Goal: Information Seeking & Learning: Learn about a topic

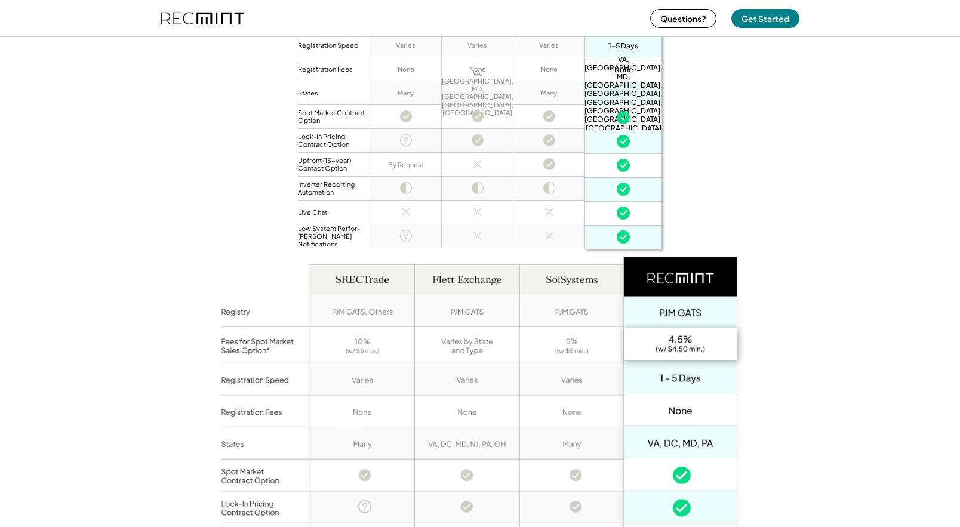
scroll to position [663, 0]
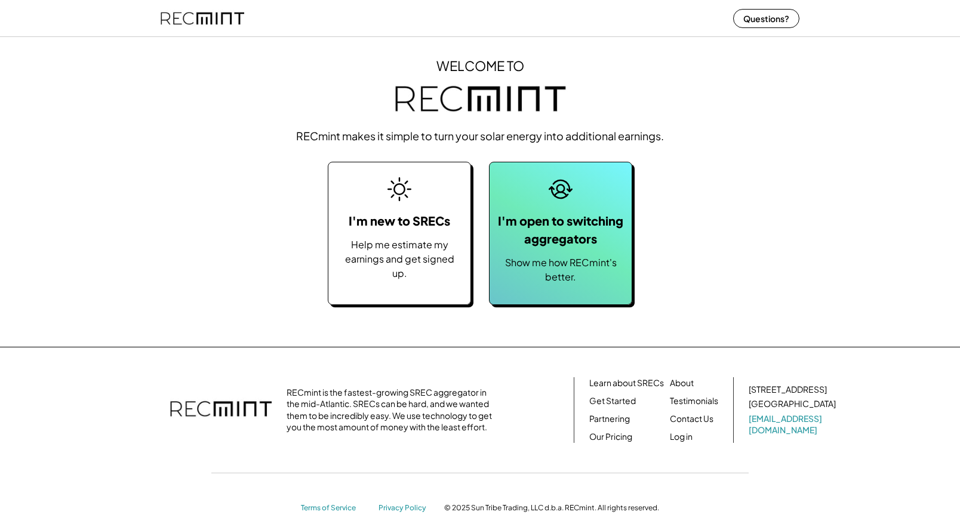
click at [599, 237] on div "I'm open to switching aggregators" at bounding box center [561, 230] width 130 height 36
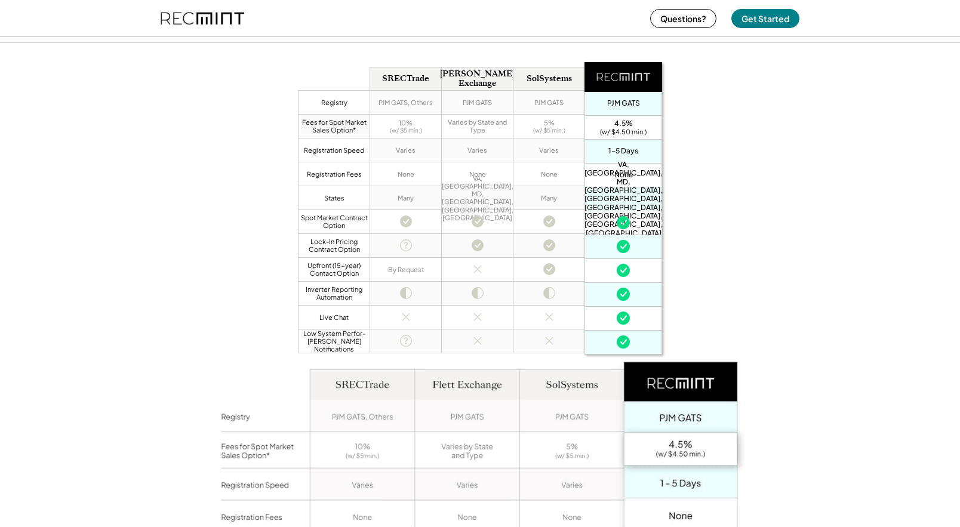
scroll to position [724, 0]
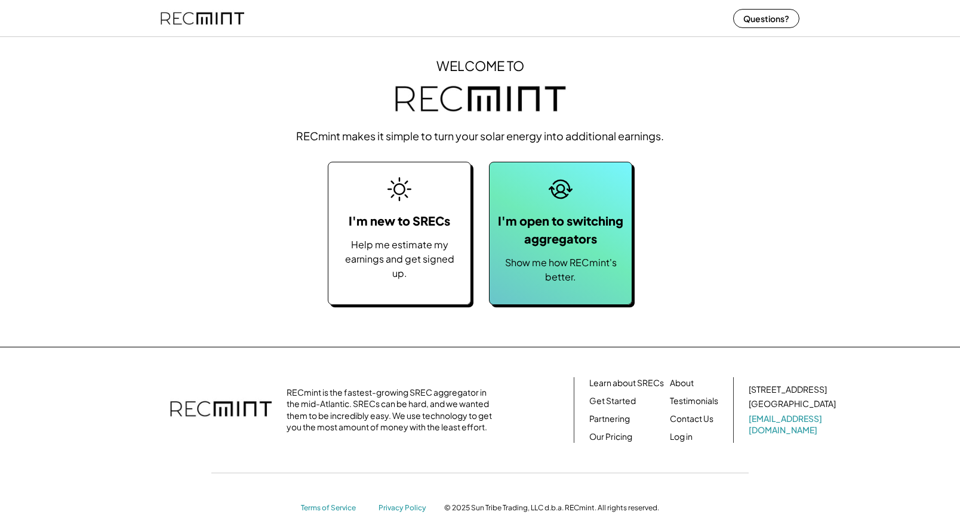
click at [574, 234] on div "I'm open to switching aggregators" at bounding box center [561, 230] width 130 height 36
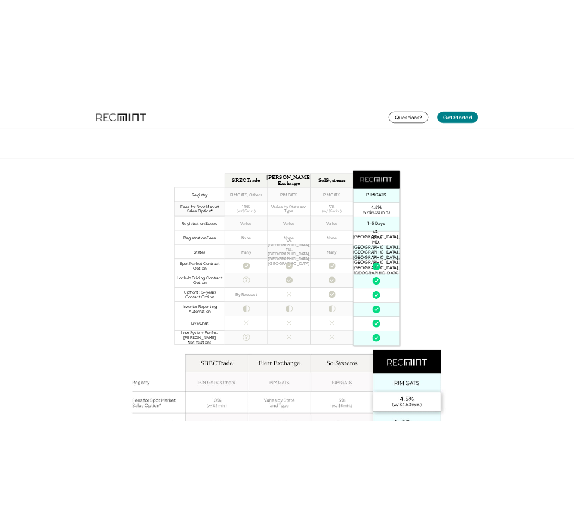
scroll to position [683, 0]
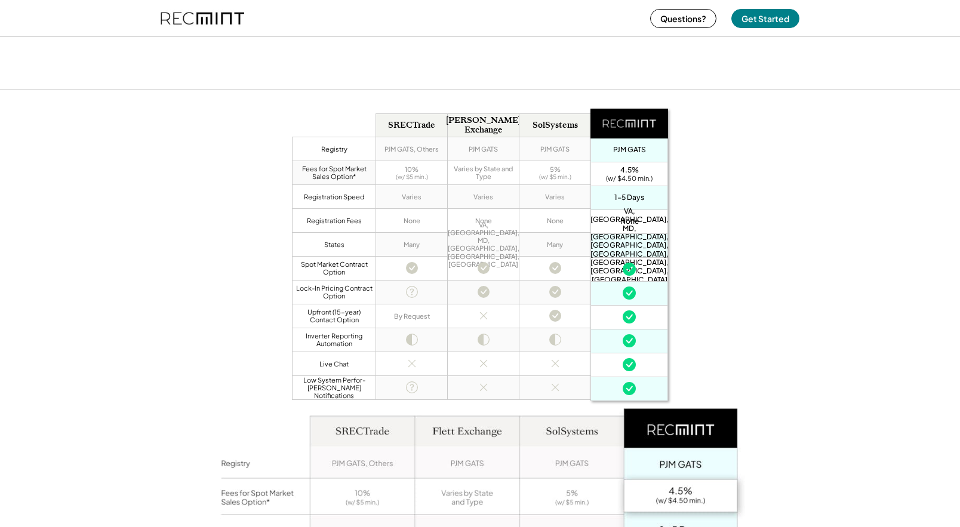
click at [917, 176] on div "Registry Fees for Spot Market Sales Option* Registration Speed Registration Fee…" at bounding box center [480, 481] width 960 height 785
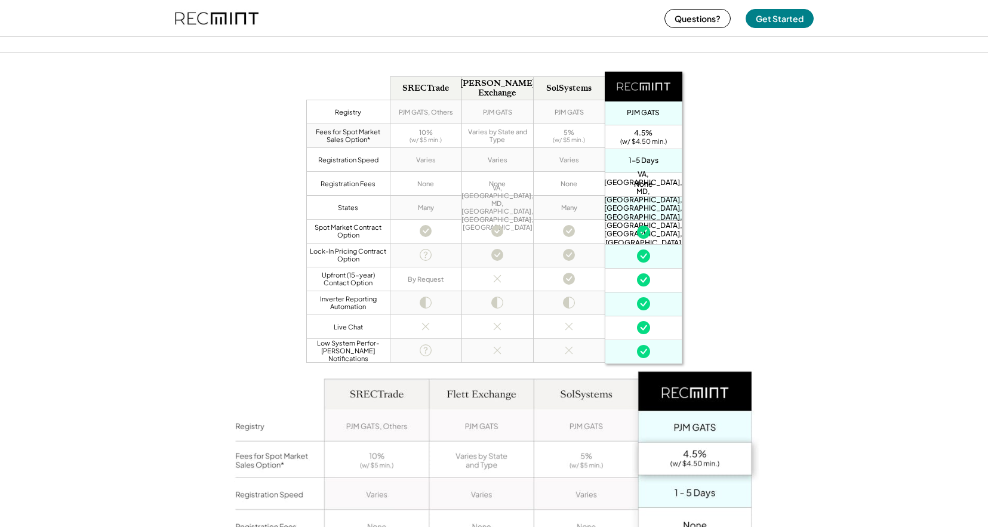
scroll to position [720, 0]
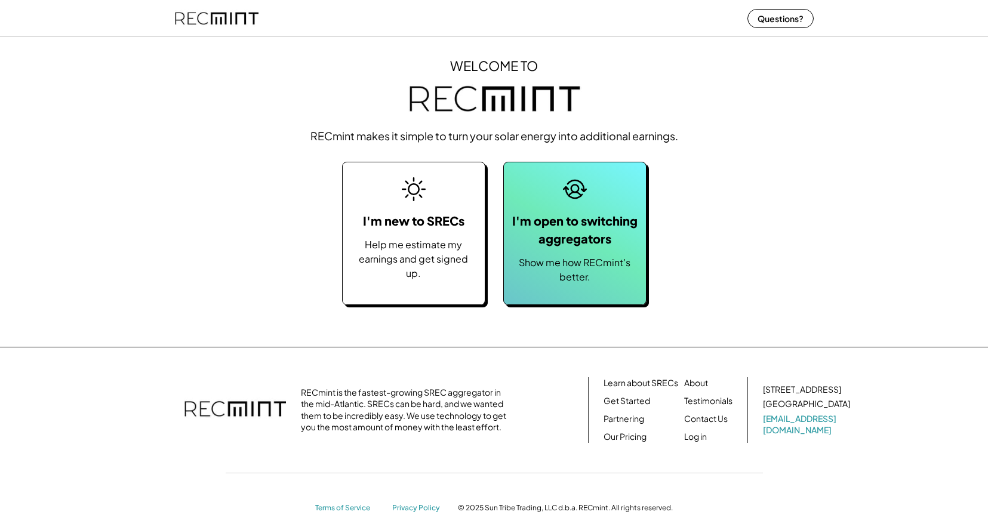
click at [600, 256] on div "Show me how RECmint's better." at bounding box center [575, 270] width 130 height 29
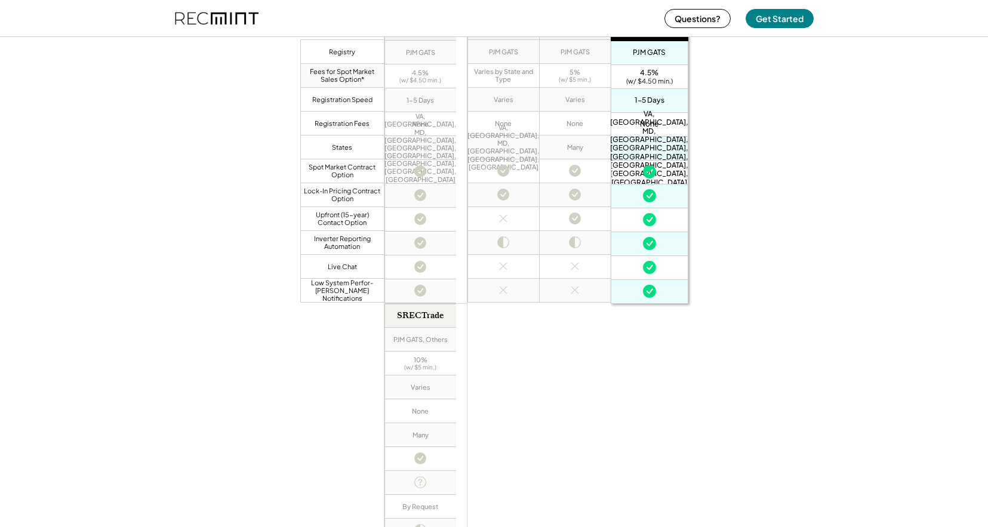
scroll to position [642, 0]
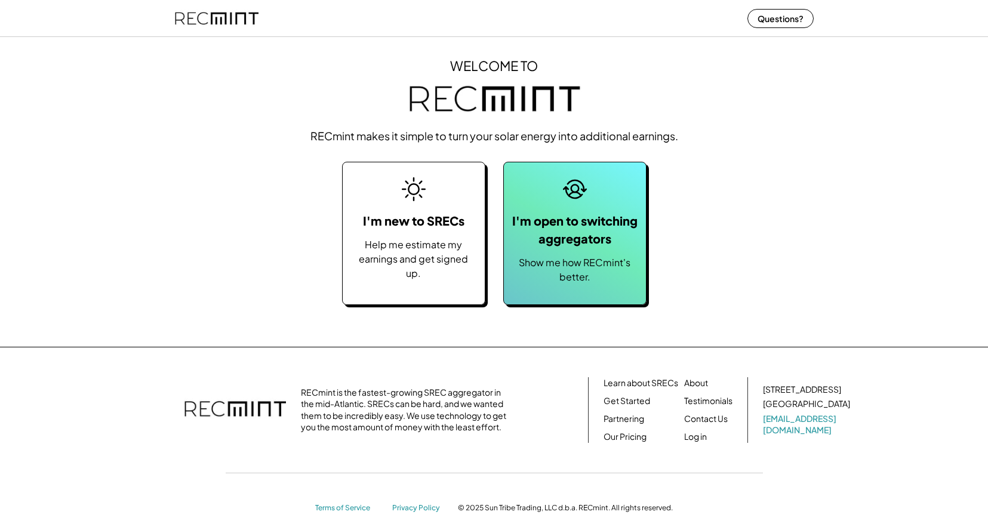
click at [553, 215] on div "I'm open to switching aggregators" at bounding box center [575, 230] width 130 height 36
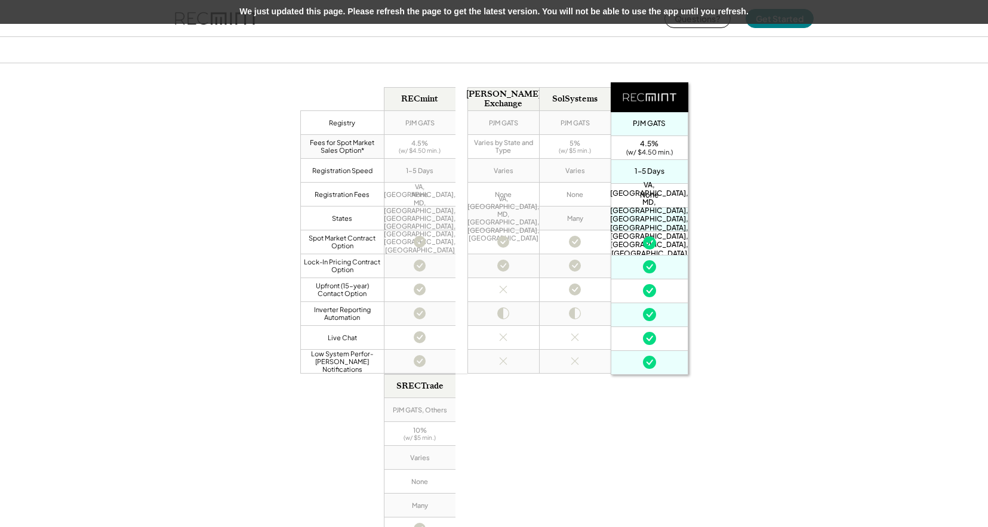
scroll to position [706, 0]
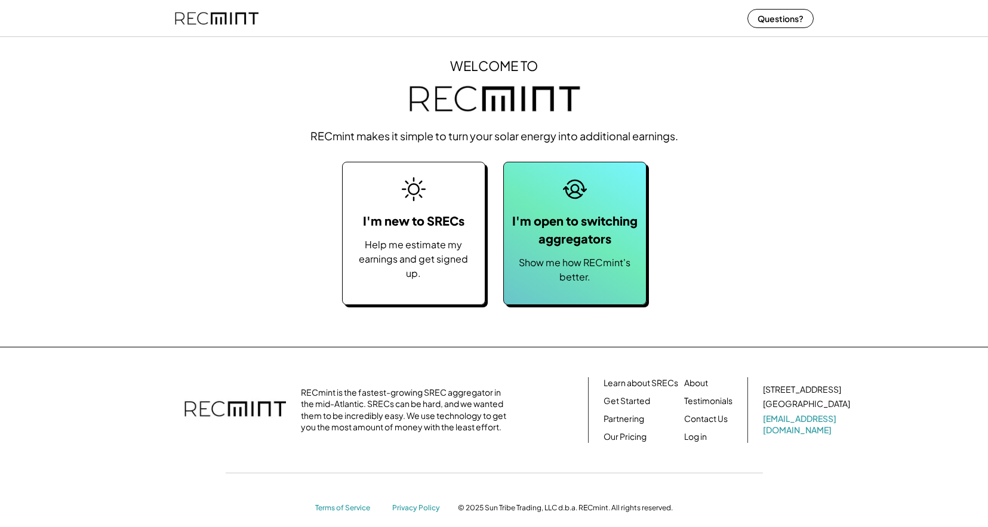
click at [568, 208] on div "I'm open to switching aggregators Show me how RECmint's better." at bounding box center [574, 233] width 143 height 143
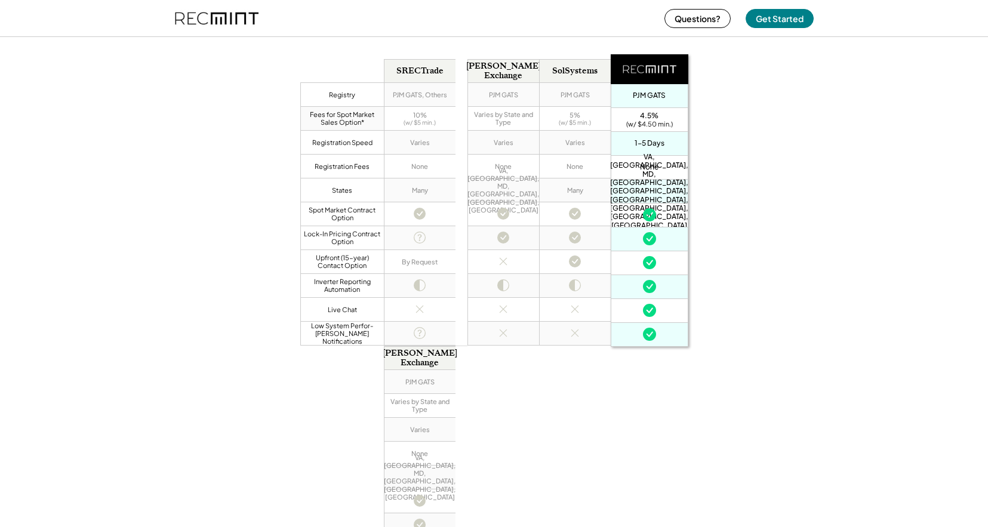
scroll to position [739, 0]
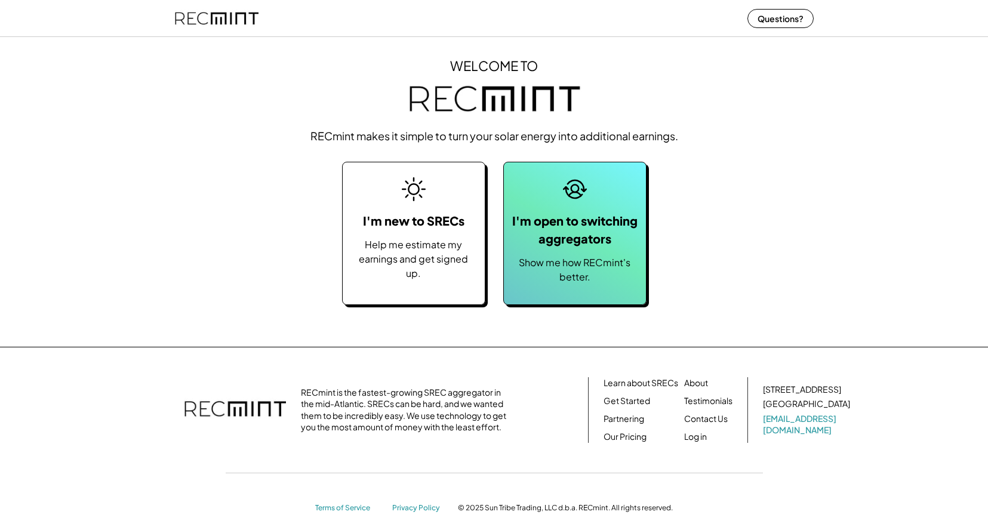
click at [561, 202] on button at bounding box center [575, 189] width 30 height 30
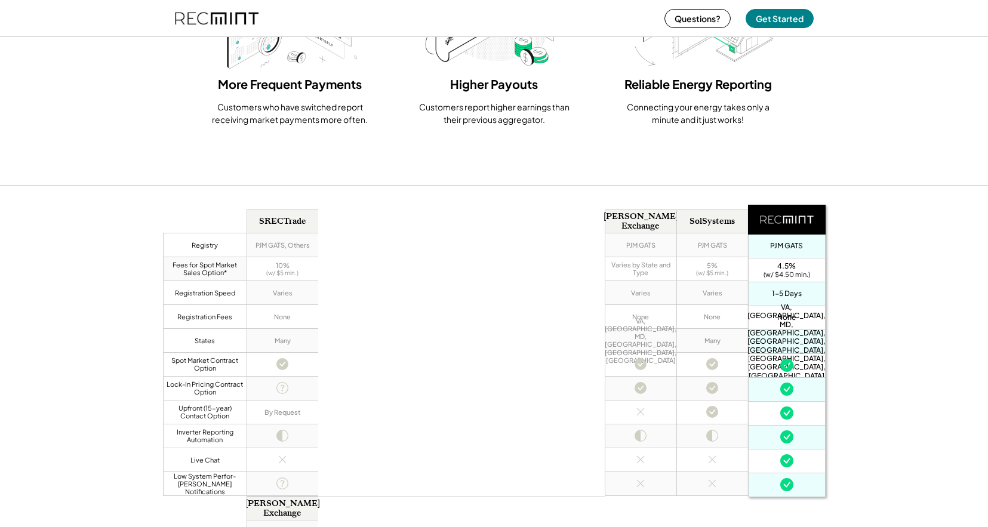
scroll to position [591, 0]
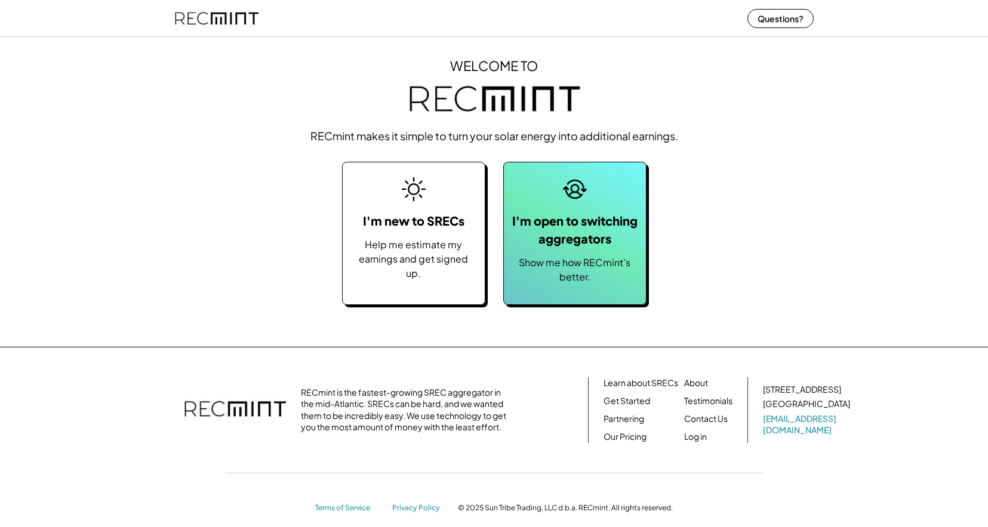
click at [561, 208] on div "I'm open to switching aggregators Show me how RECmint's better." at bounding box center [574, 233] width 143 height 143
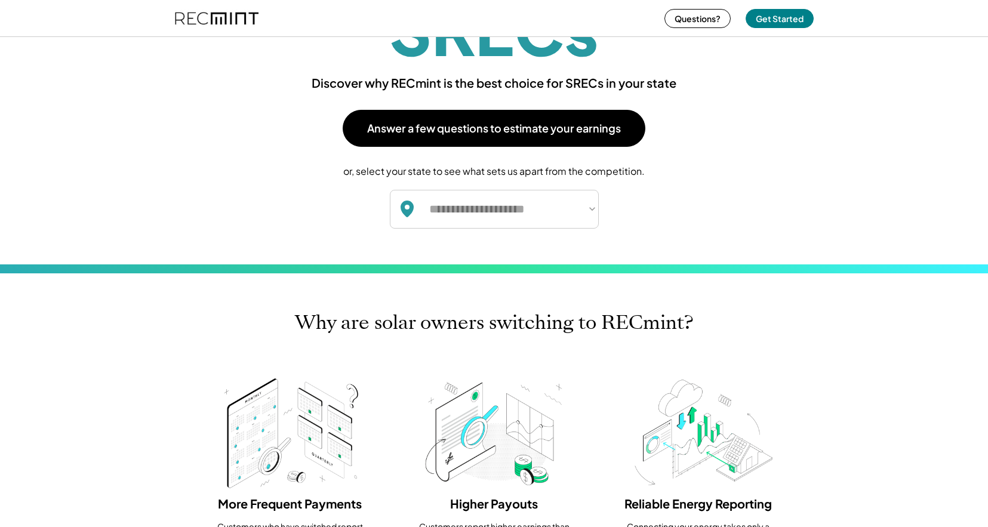
scroll to position [588, 0]
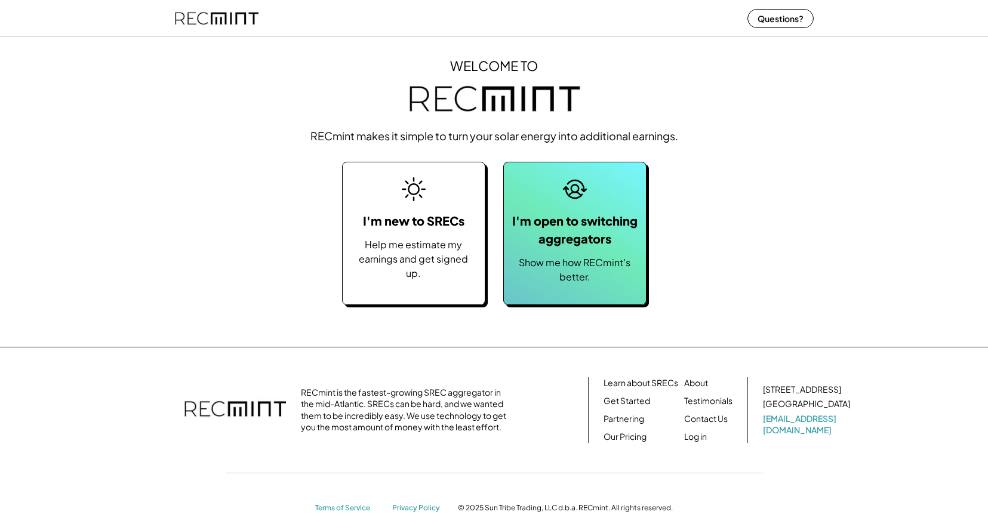
click at [586, 239] on div "I'm open to switching aggregators" at bounding box center [575, 230] width 130 height 36
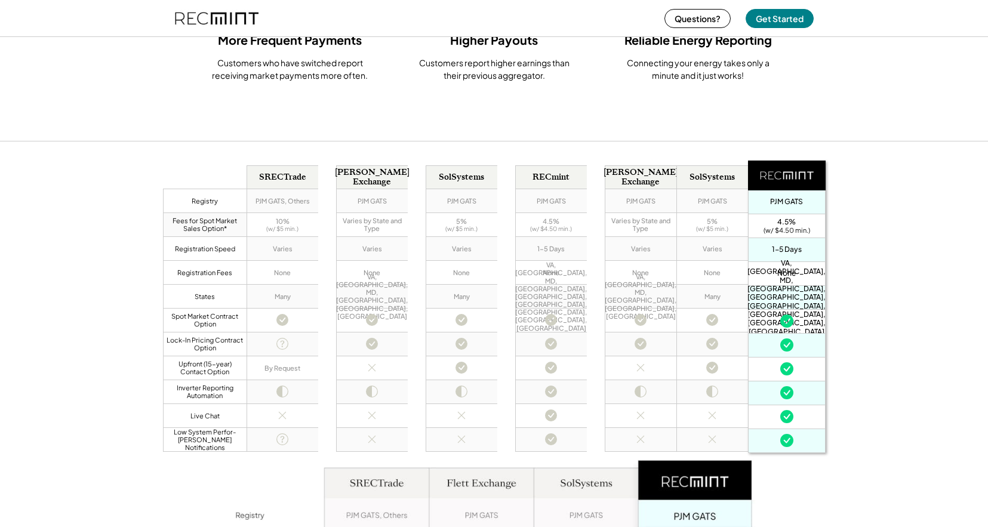
scroll to position [636, 0]
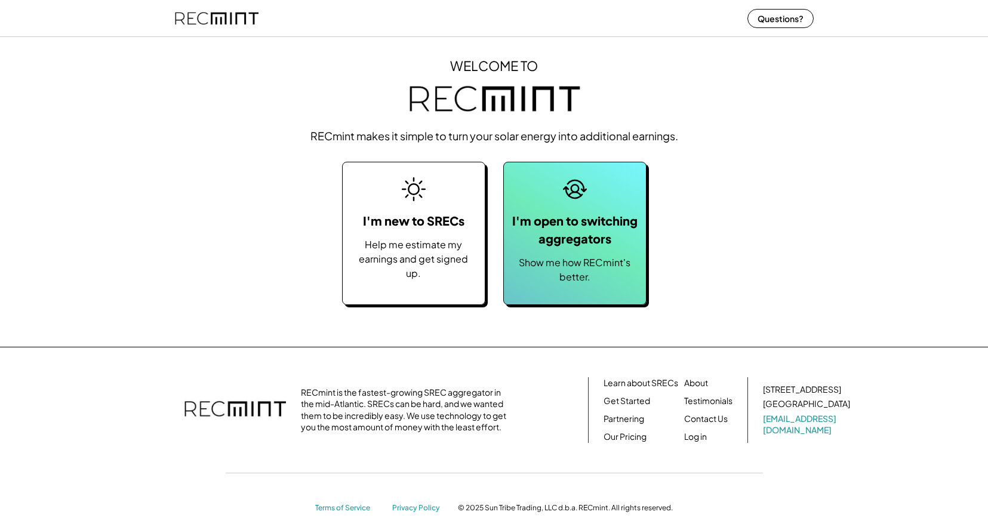
click at [613, 226] on div "I'm open to switching aggregators" at bounding box center [575, 230] width 130 height 36
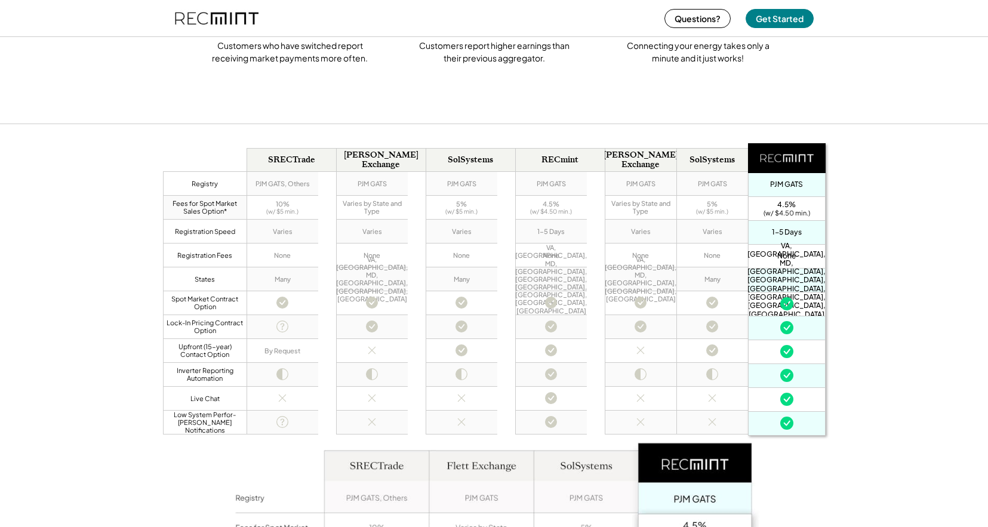
scroll to position [639, 0]
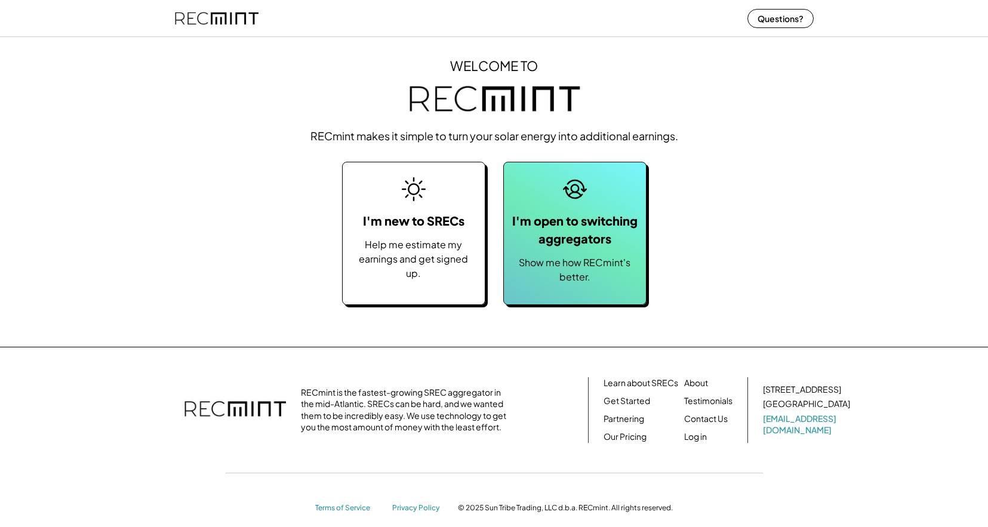
click at [560, 242] on div "I'm open to switching aggregators" at bounding box center [575, 230] width 130 height 36
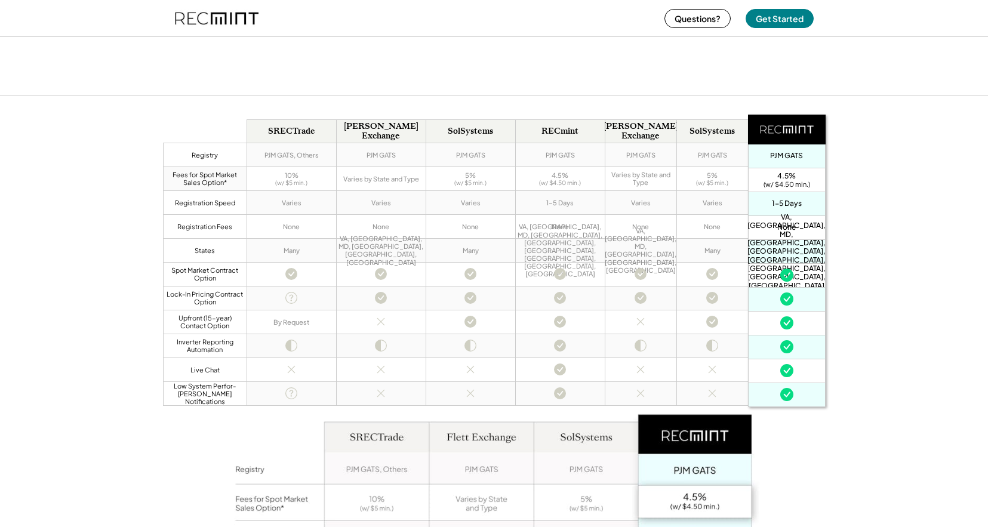
scroll to position [678, 0]
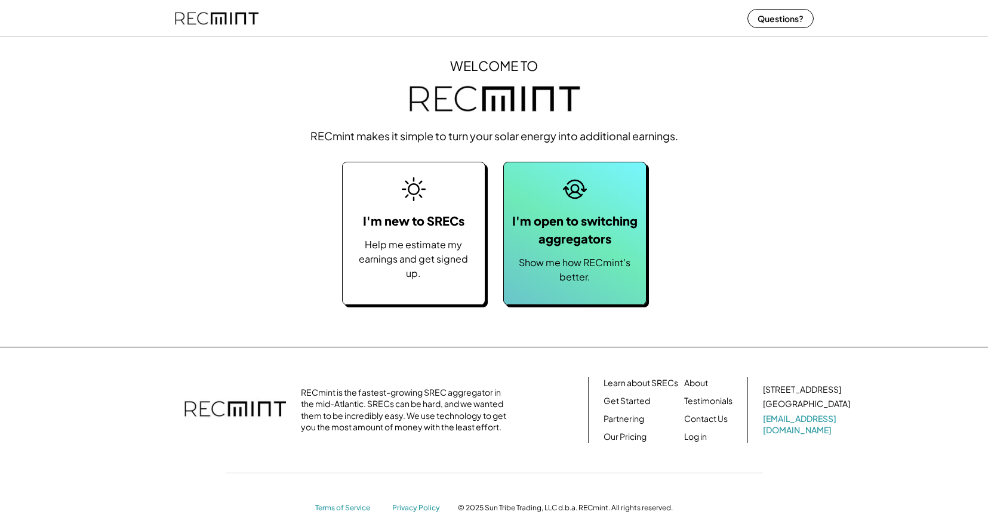
click at [537, 235] on div "I'm open to switching aggregators" at bounding box center [575, 230] width 130 height 36
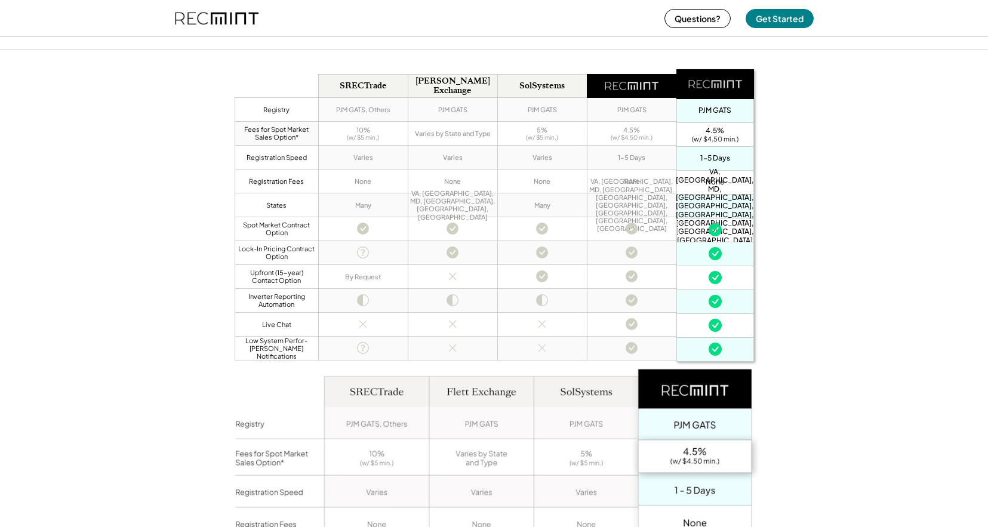
scroll to position [714, 0]
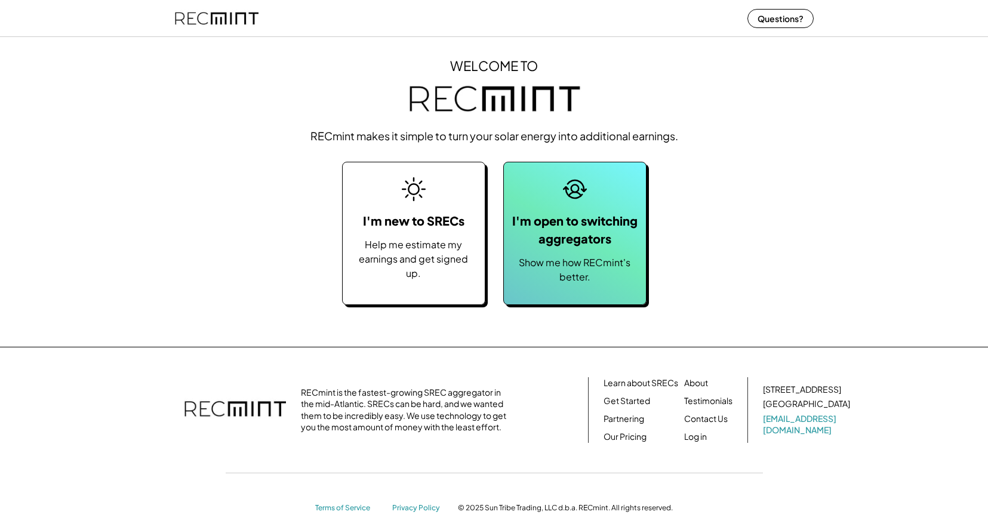
click at [577, 213] on div "I'm open to switching aggregators" at bounding box center [575, 230] width 130 height 36
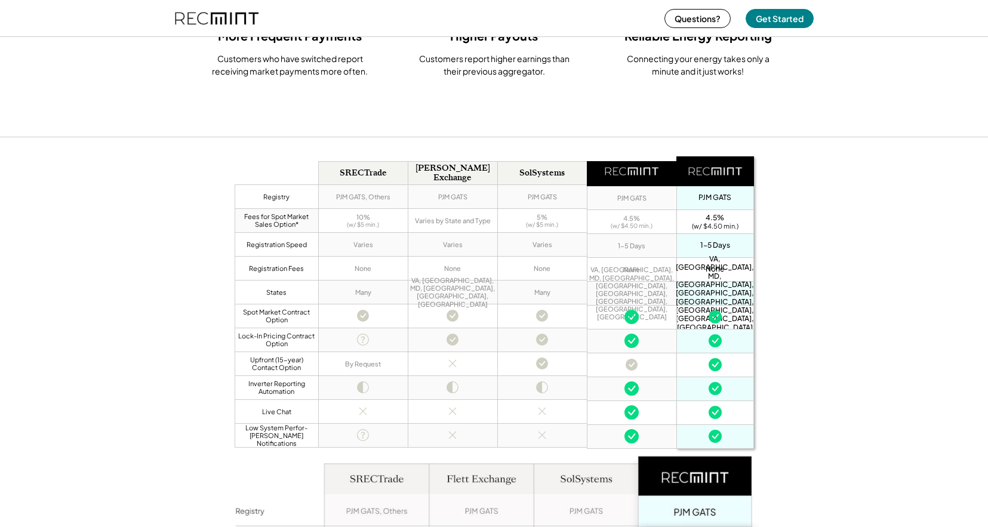
scroll to position [636, 0]
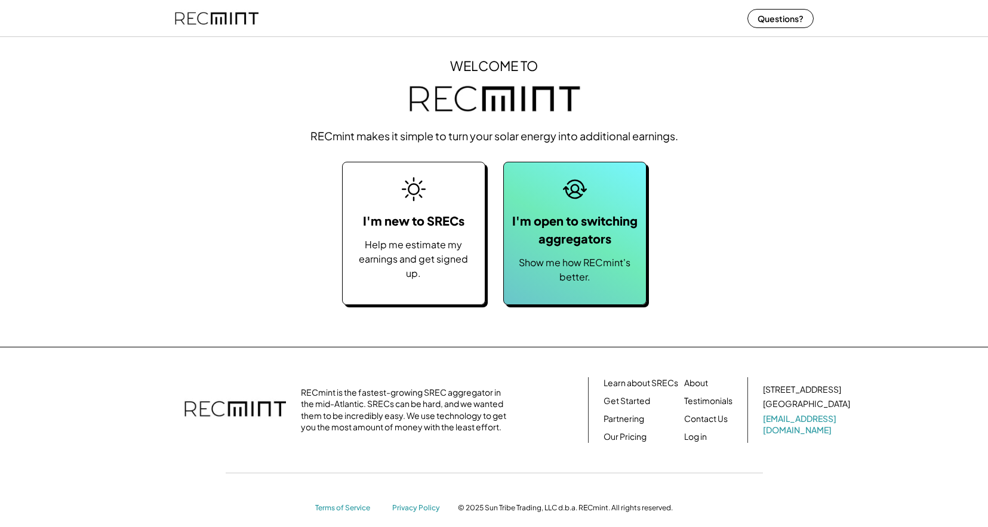
click at [586, 210] on div "I'm open to switching aggregators Show me how RECmint's better." at bounding box center [574, 233] width 143 height 143
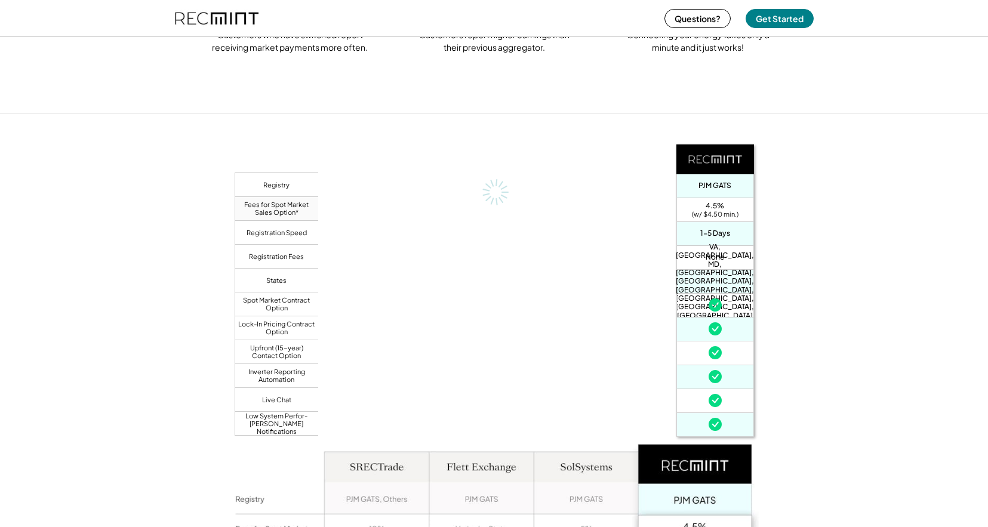
scroll to position [661, 0]
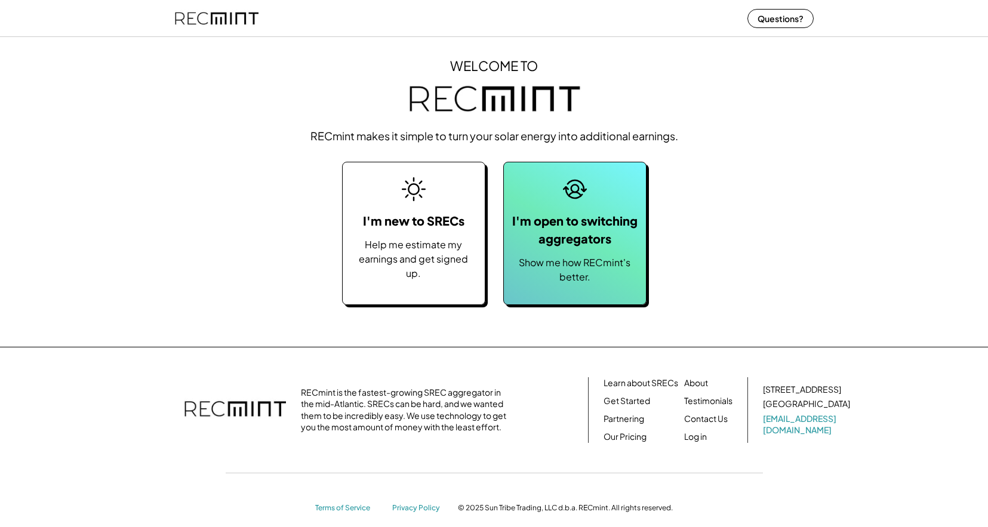
click at [595, 242] on div "I'm open to switching aggregators" at bounding box center [575, 230] width 130 height 36
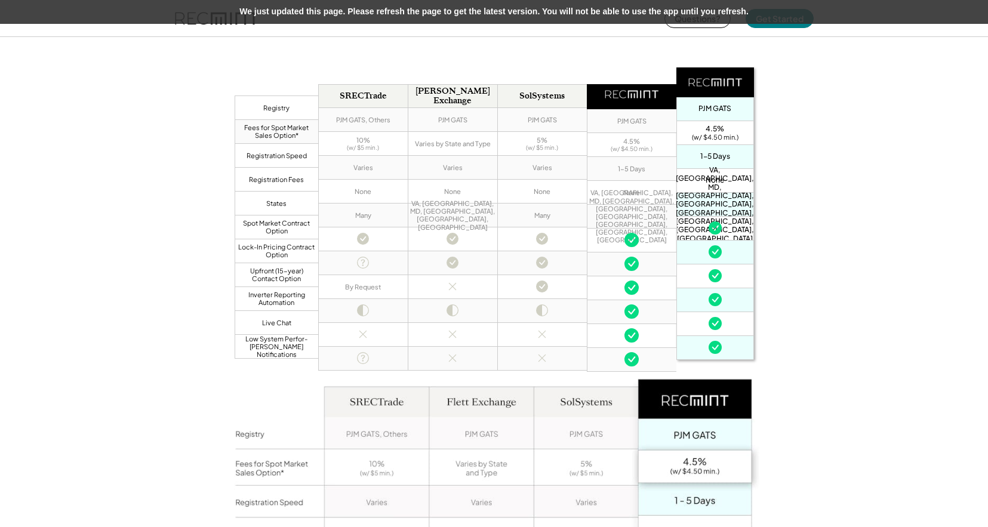
scroll to position [728, 0]
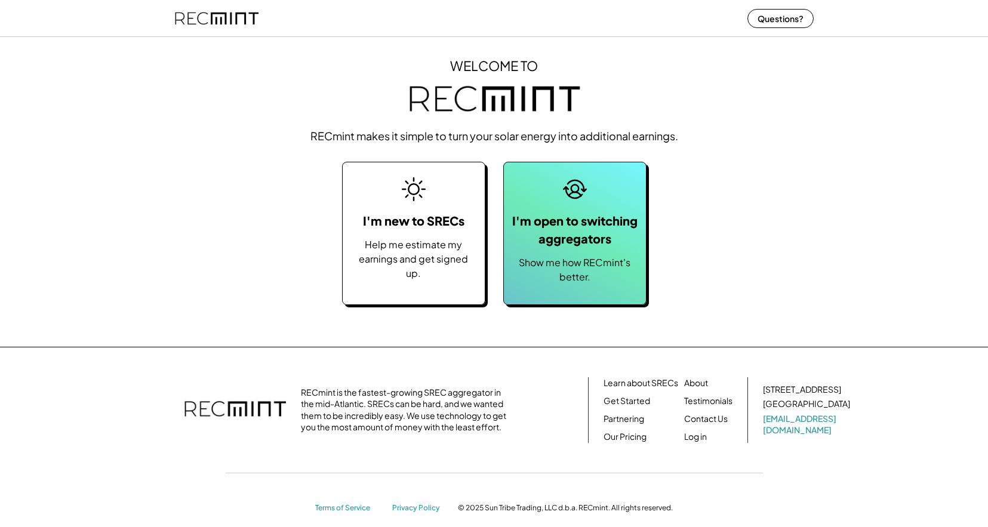
click at [637, 282] on div "Show me how RECmint's better." at bounding box center [575, 270] width 130 height 29
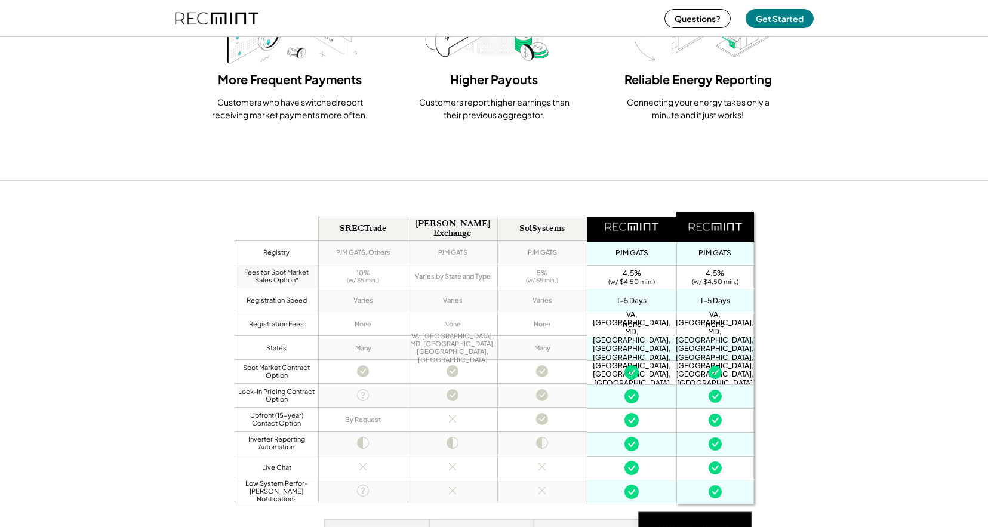
scroll to position [591, 0]
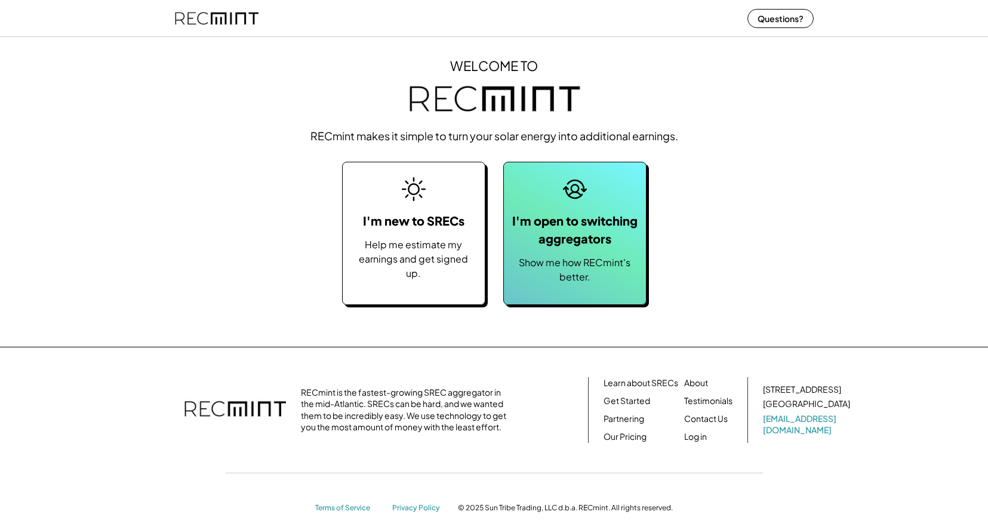
click at [633, 282] on div "Show me how RECmint's better." at bounding box center [575, 270] width 130 height 29
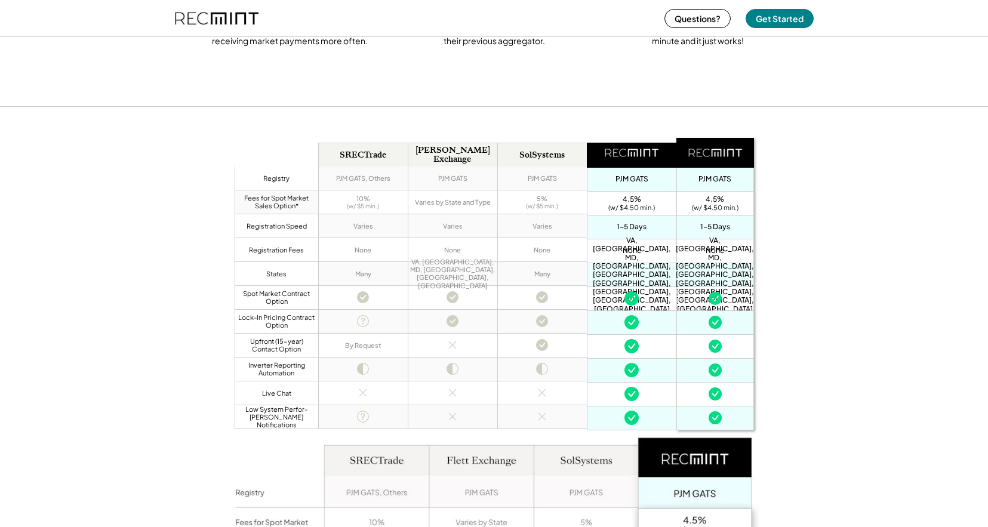
scroll to position [670, 0]
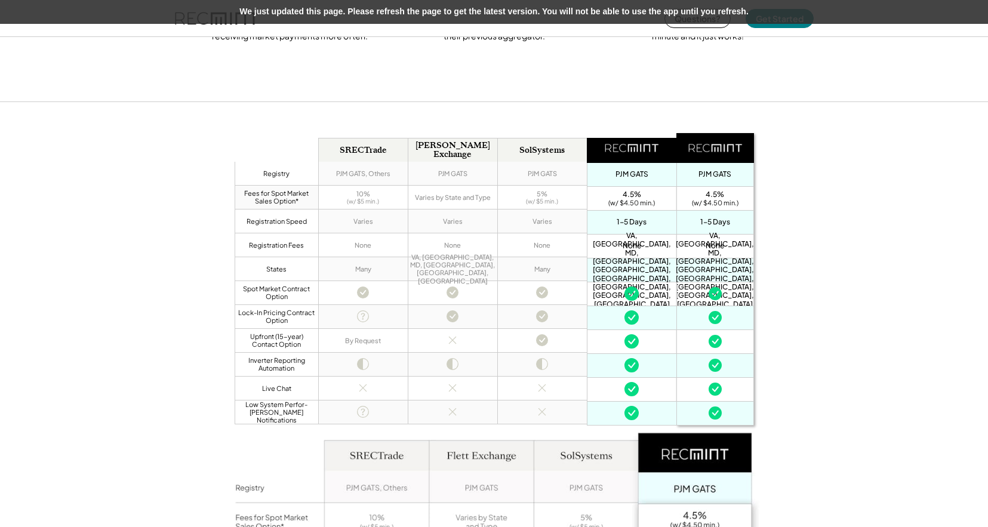
click at [737, 404] on div "yes" at bounding box center [716, 414] width 78 height 24
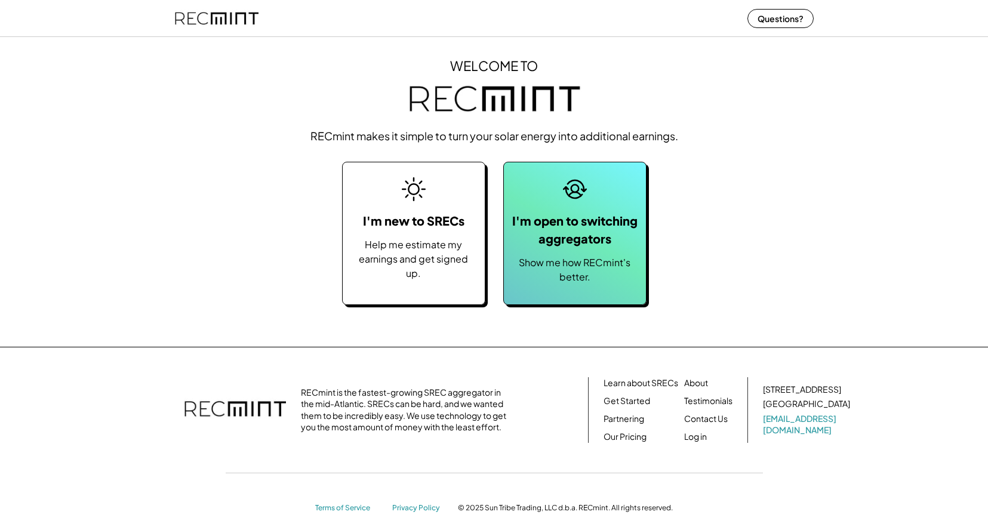
click at [608, 278] on div "Show me how RECmint's better." at bounding box center [575, 270] width 130 height 29
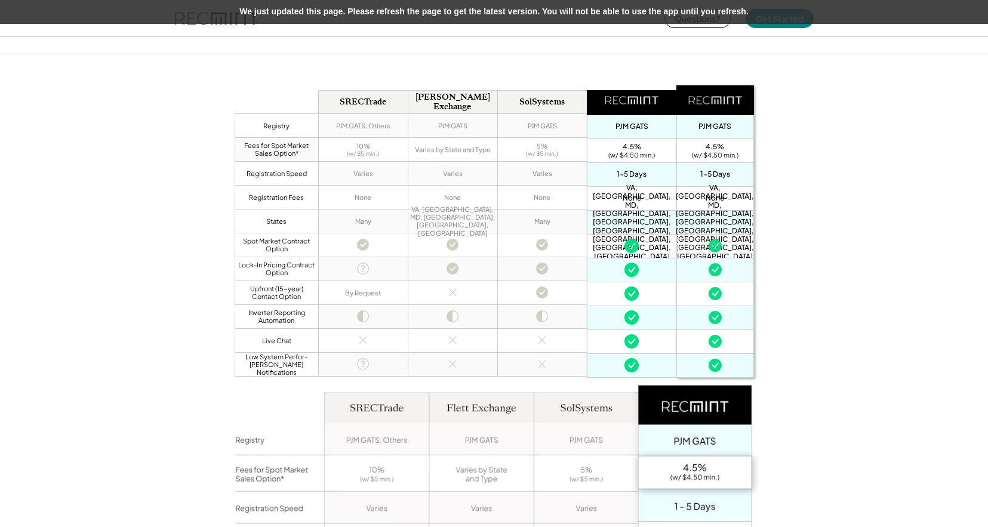
scroll to position [718, 0]
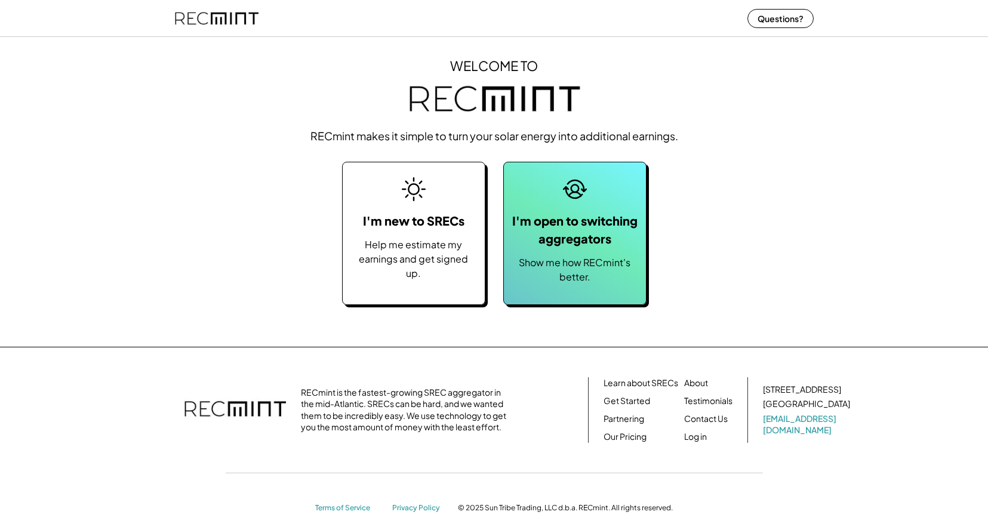
click at [577, 250] on div "I'm open to switching aggregators Show me how RECmint's better." at bounding box center [574, 233] width 143 height 143
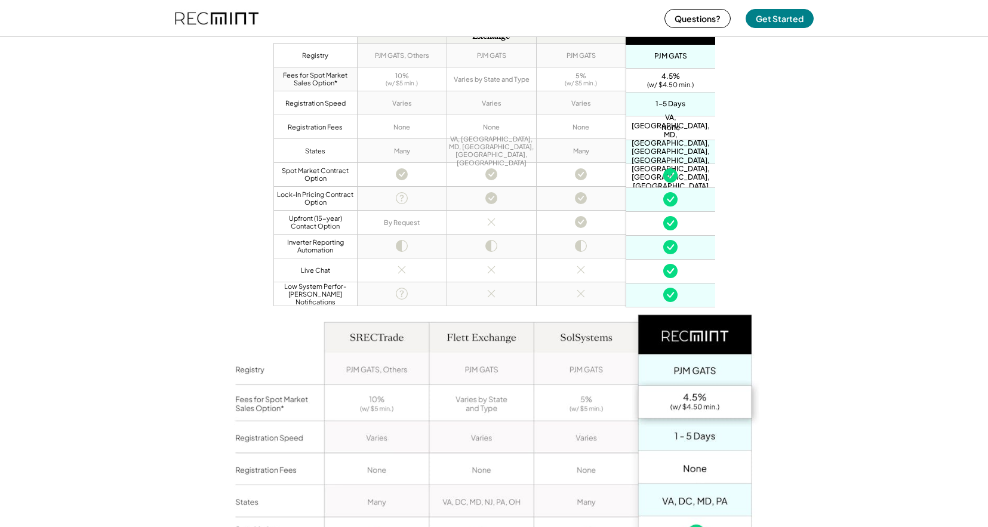
scroll to position [734, 0]
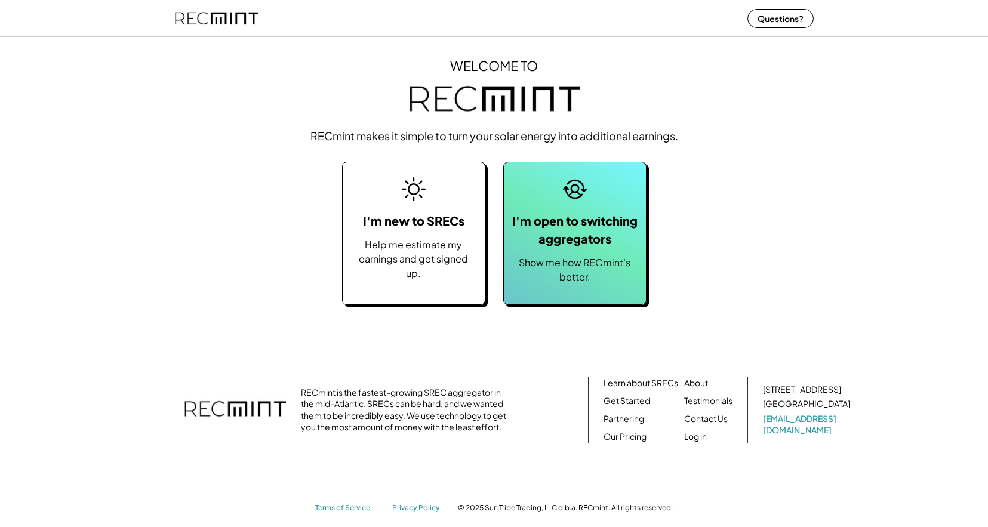
click at [571, 226] on div "I'm open to switching aggregators" at bounding box center [575, 230] width 130 height 36
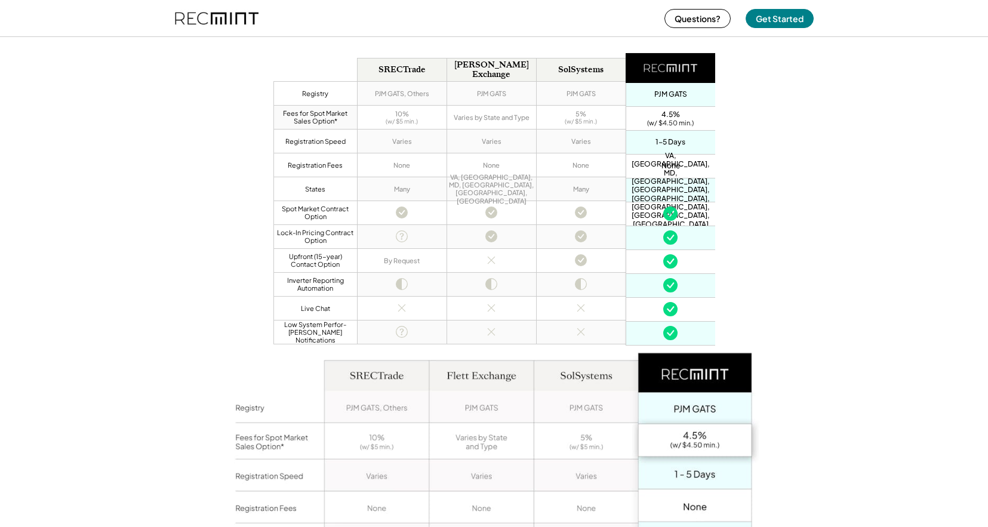
scroll to position [757, 0]
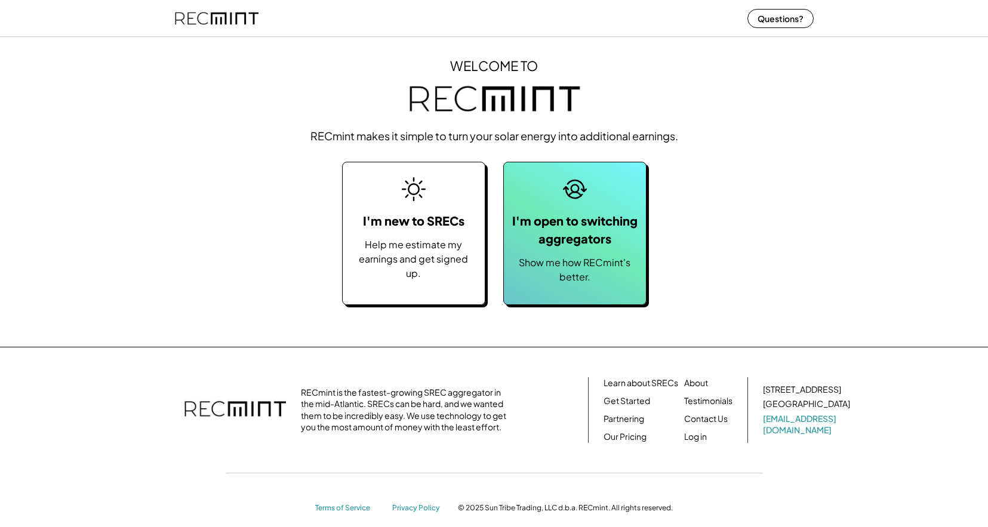
click at [529, 261] on div "Show me how RECmint's better." at bounding box center [575, 270] width 130 height 29
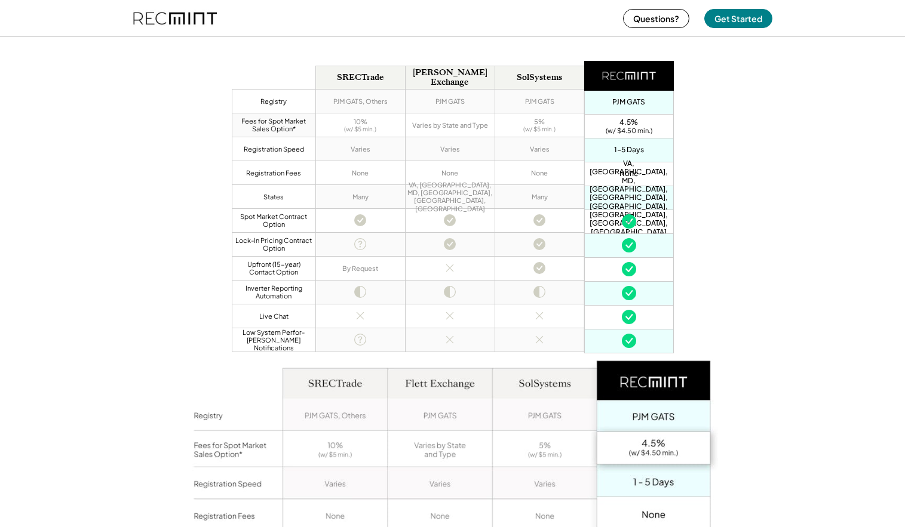
scroll to position [743, 0]
